Goal: Task Accomplishment & Management: Complete application form

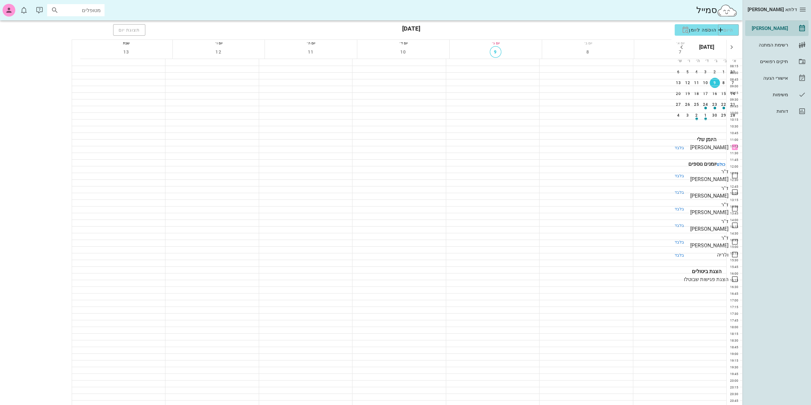
click at [76, 9] on input "מטופלים" at bounding box center [80, 10] width 41 height 8
type input "ak"
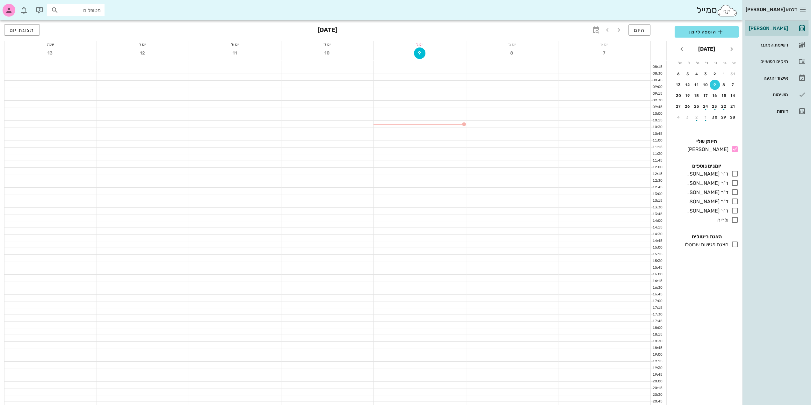
click at [99, 7] on input "מטופלים" at bounding box center [80, 10] width 41 height 8
click at [53, 11] on icon at bounding box center [55, 10] width 8 height 8
type input "[PERSON_NAME]"
click at [9, 10] on icon "button" at bounding box center [9, 10] width 8 height 8
click at [443, 132] on div at bounding box center [420, 130] width 92 height 6
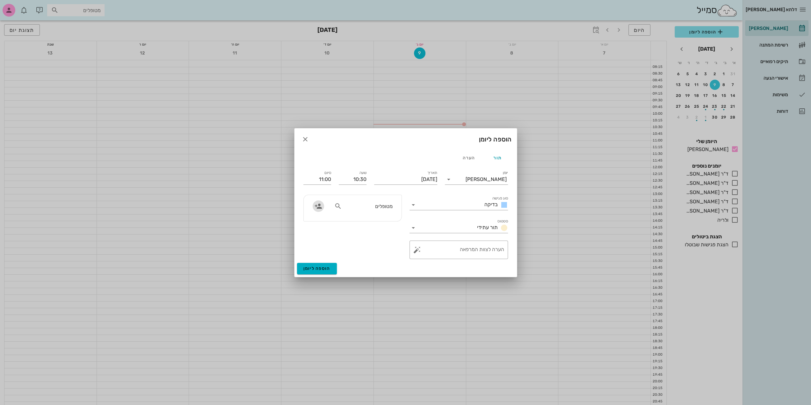
click at [321, 209] on icon "button" at bounding box center [319, 206] width 8 height 8
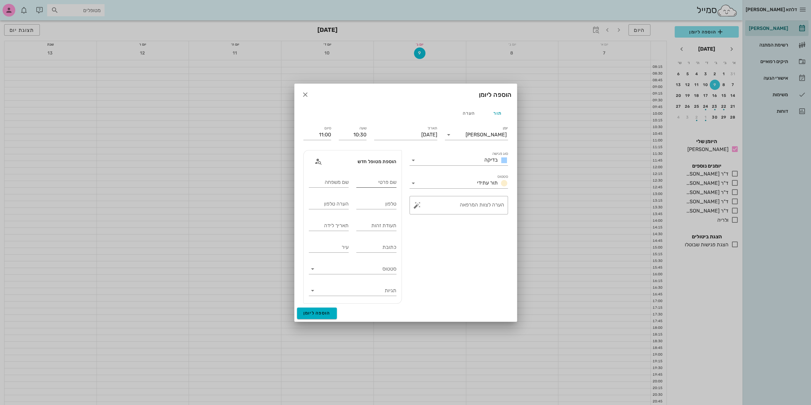
click at [384, 179] on div "שם פרטי" at bounding box center [376, 182] width 40 height 10
type input "[PERSON_NAME]"
click at [337, 183] on input "שם משפחה" at bounding box center [329, 182] width 40 height 10
type input "[PERSON_NAME]"
click at [386, 205] on input "טלפון" at bounding box center [376, 204] width 40 height 10
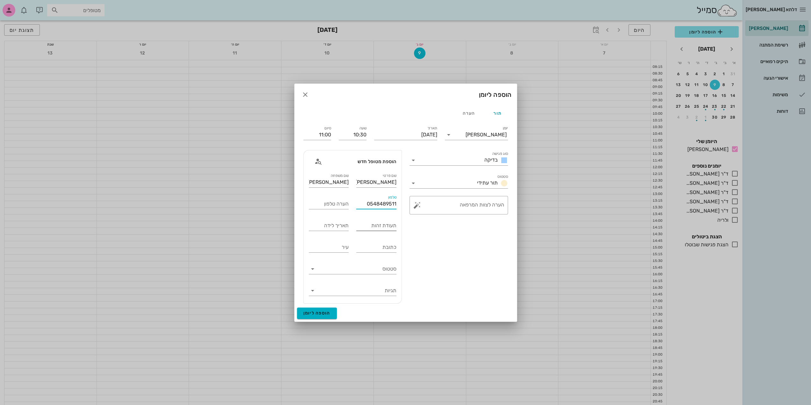
type input "0548489511"
click at [376, 223] on div "תעודת זהות" at bounding box center [376, 226] width 40 height 10
type input "031543481"
click at [336, 227] on input "תאריך לידה" at bounding box center [329, 226] width 40 height 10
type input "[DATE]"
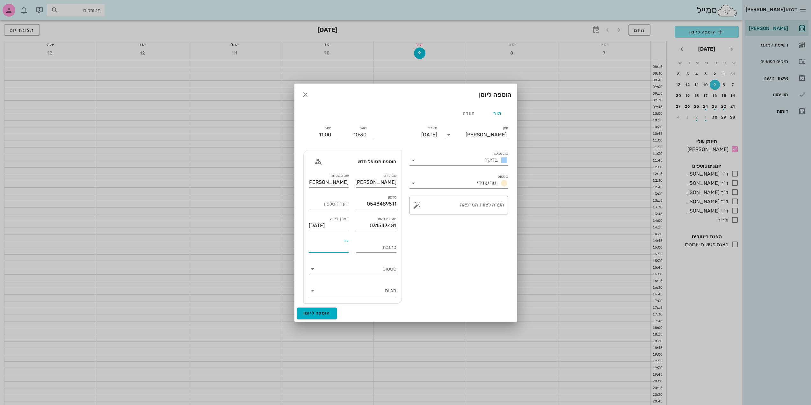
click at [337, 246] on input "עיר" at bounding box center [329, 247] width 40 height 10
type input "[GEOGRAPHIC_DATA][PERSON_NAME]"
click at [329, 312] on span "הוספה ליומן" at bounding box center [316, 312] width 27 height 5
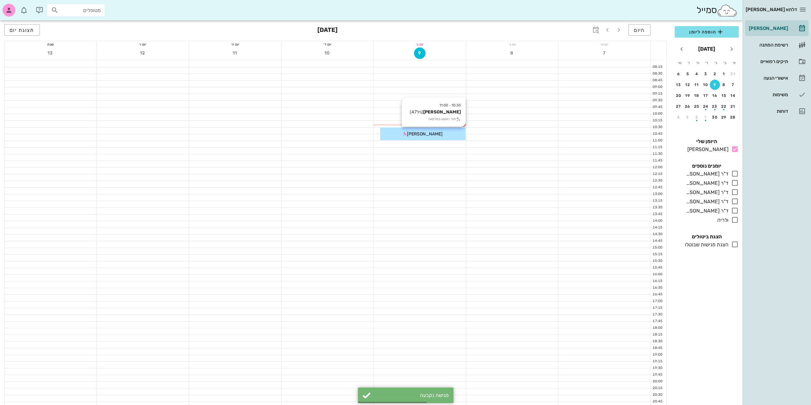
click at [439, 139] on div "10:30 - 11:00 [PERSON_NAME] (גיל 47 ) תור ראשון במרפאה [PERSON_NAME]" at bounding box center [422, 133] width 85 height 13
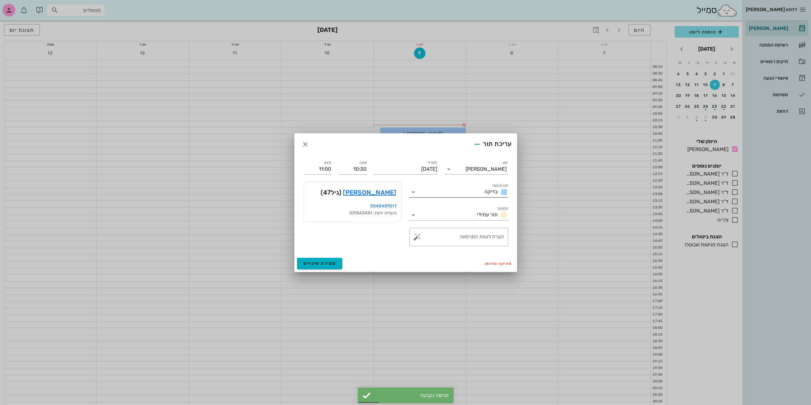
click at [482, 197] on div "בדיקה" at bounding box center [463, 192] width 90 height 10
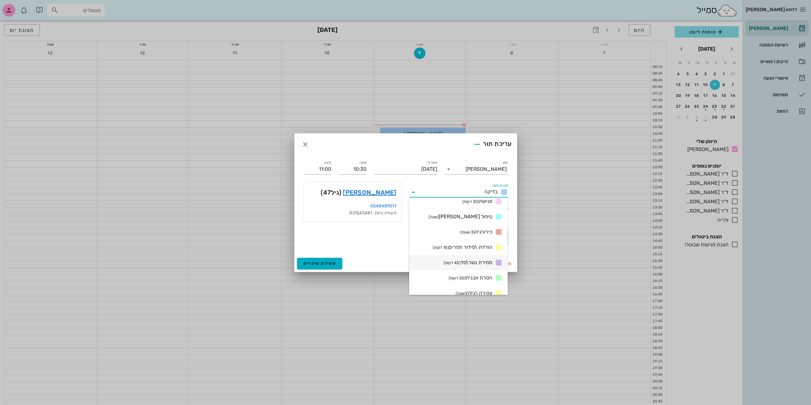
scroll to position [122, 0]
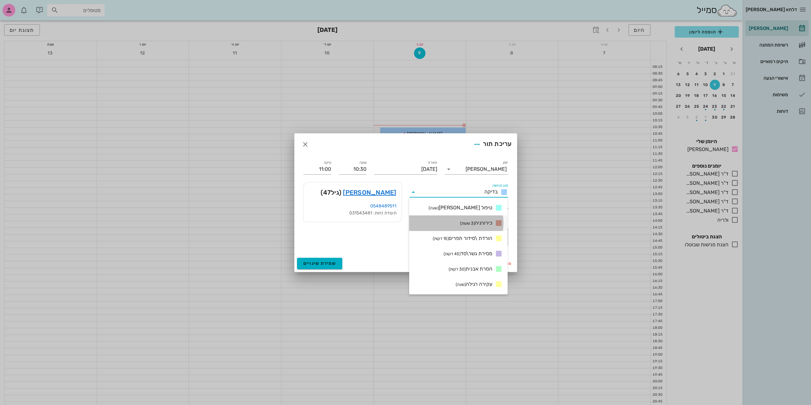
click at [479, 225] on span "כירורגיה (3 שעות)" at bounding box center [476, 223] width 32 height 8
type input "13:30"
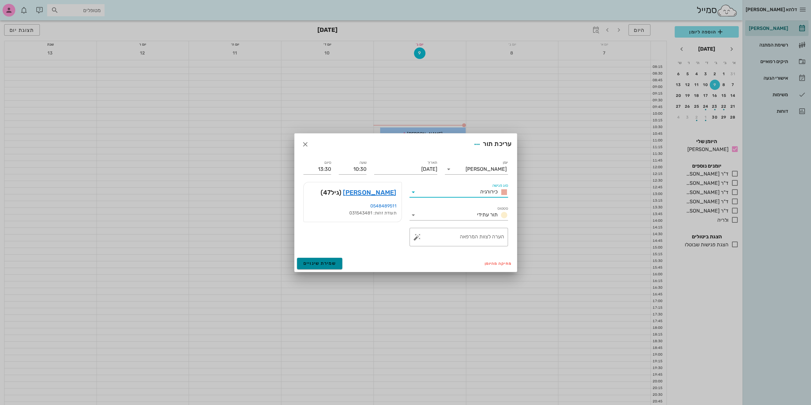
click at [336, 262] on button "שמירת שינויים" at bounding box center [320, 263] width 46 height 11
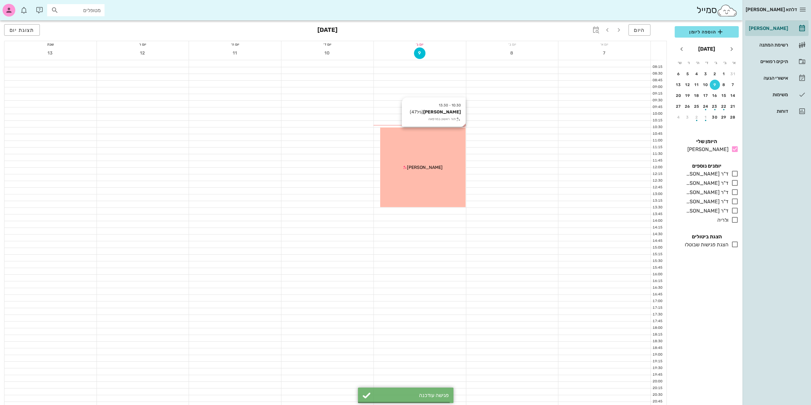
click at [412, 172] on div "10:30 - 13:30 [PERSON_NAME] (גיל 47 ) תור ראשון במרפאה [PERSON_NAME]" at bounding box center [422, 167] width 85 height 80
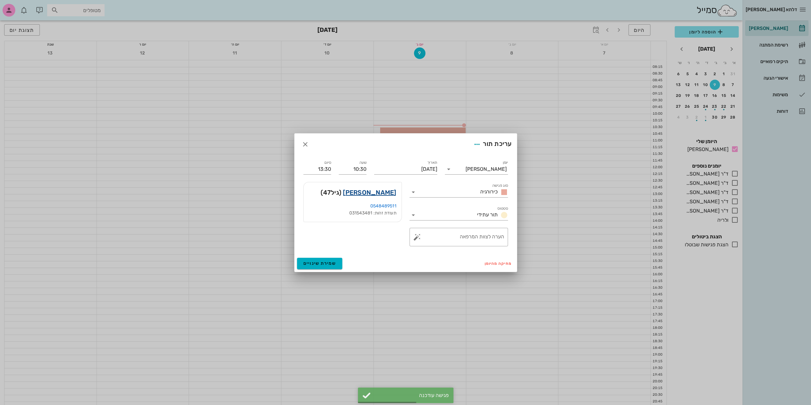
click at [386, 193] on link "[PERSON_NAME]" at bounding box center [369, 192] width 53 height 10
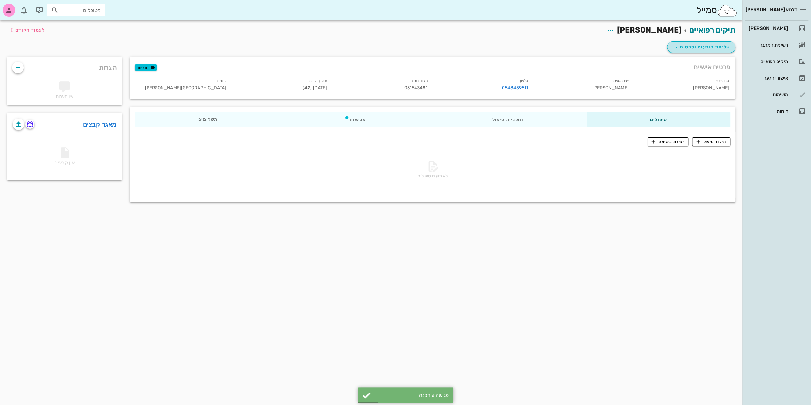
click at [693, 42] on button "שליחת הודעות וטפסים" at bounding box center [701, 46] width 69 height 11
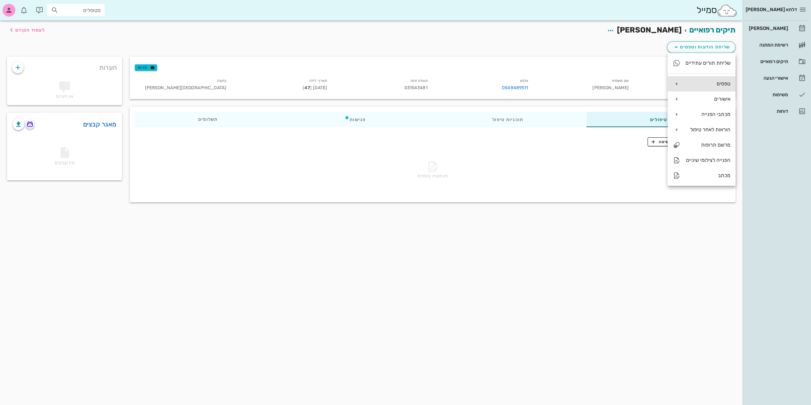
click at [718, 82] on div "טפסים" at bounding box center [708, 84] width 45 height 6
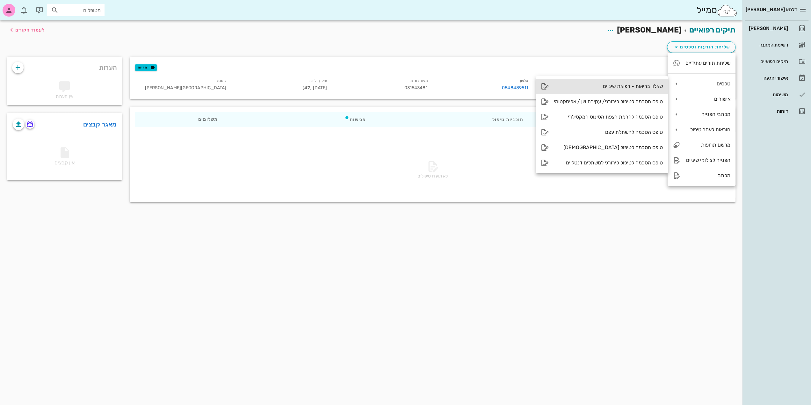
click at [619, 86] on div "שאלון בריאות - רפואת שיניים" at bounding box center [608, 86] width 109 height 6
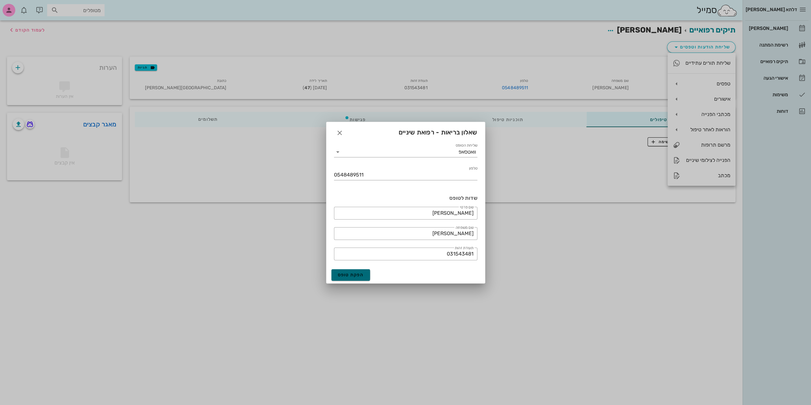
click at [355, 278] on button "הפקת טופס" at bounding box center [350, 274] width 39 height 11
